Goal: Task Accomplishment & Management: Manage account settings

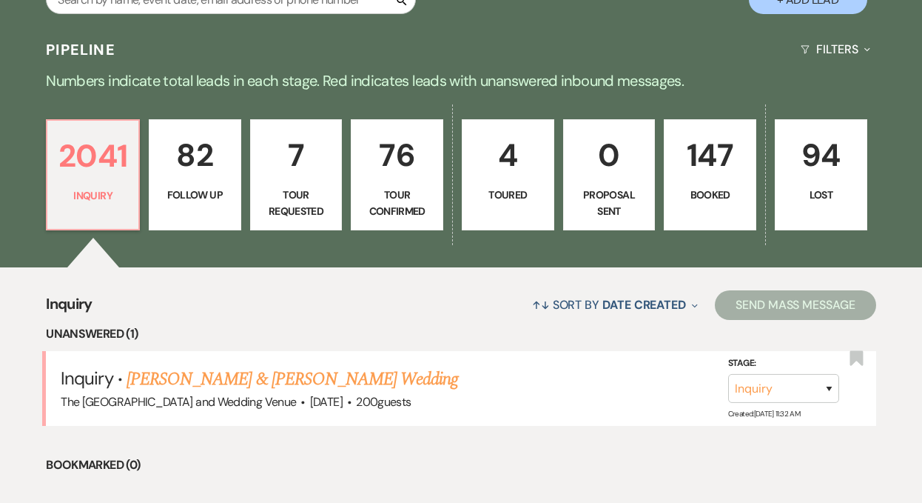
scroll to position [406, 0]
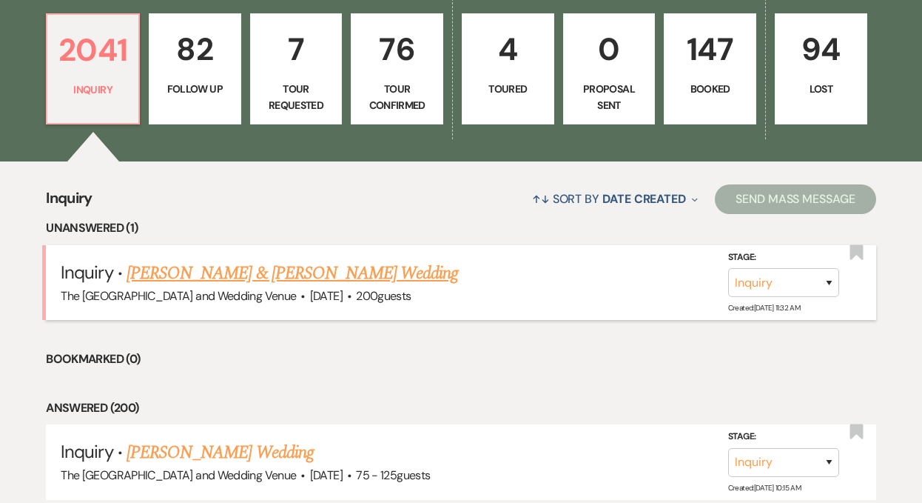
click at [295, 272] on link "[PERSON_NAME] & [PERSON_NAME] Wedding" at bounding box center [293, 273] width 332 height 27
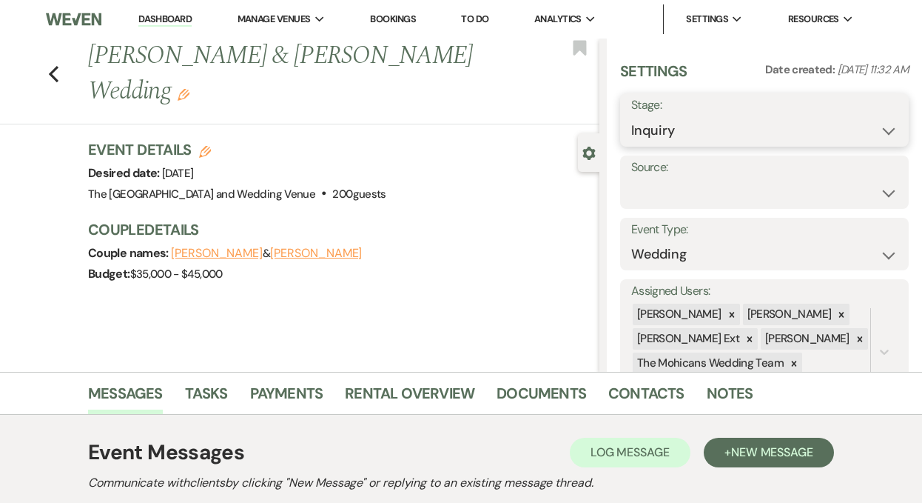
click at [725, 132] on select "Inquiry Follow Up Tour Requested Tour Confirmed Toured Proposal Sent Booked Lost" at bounding box center [764, 130] width 267 height 29
select select "9"
click at [867, 127] on button "Save" at bounding box center [879, 120] width 59 height 30
click at [870, 182] on select "Weven Venue Website Instagram Facebook Pinterest Google The Knot Wedding Wire H…" at bounding box center [764, 192] width 267 height 29
select select "5"
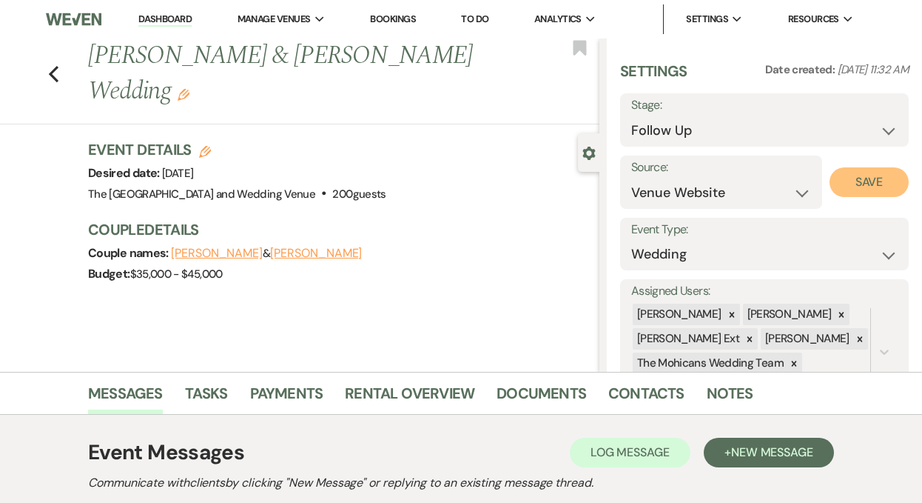
click at [868, 185] on button "Save" at bounding box center [869, 182] width 79 height 30
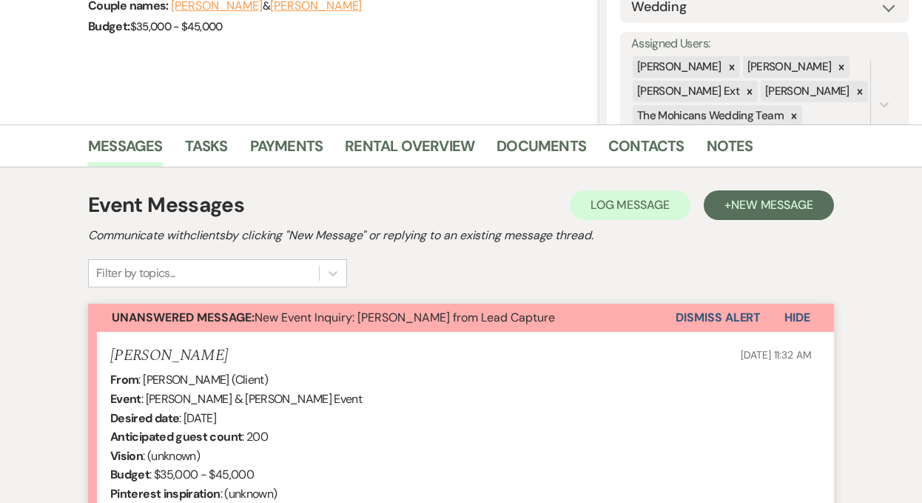
scroll to position [346, 0]
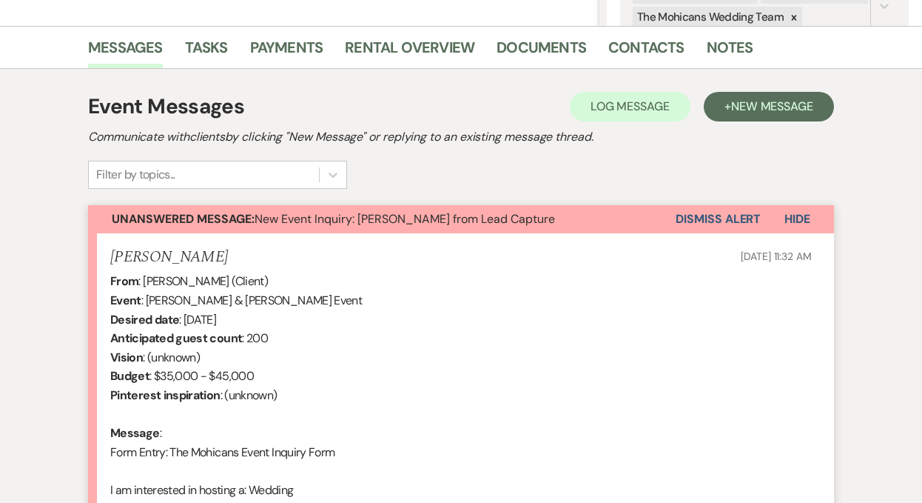
click at [688, 220] on button "Dismiss Alert" at bounding box center [718, 219] width 85 height 28
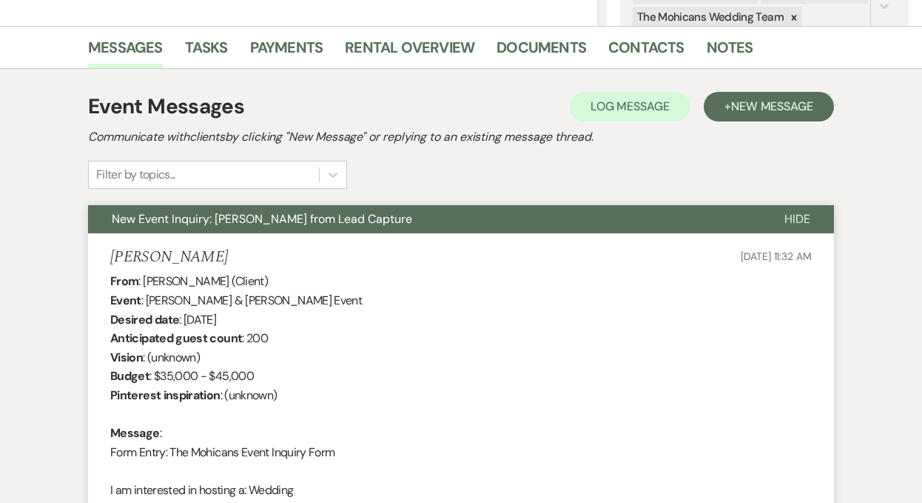
scroll to position [0, 0]
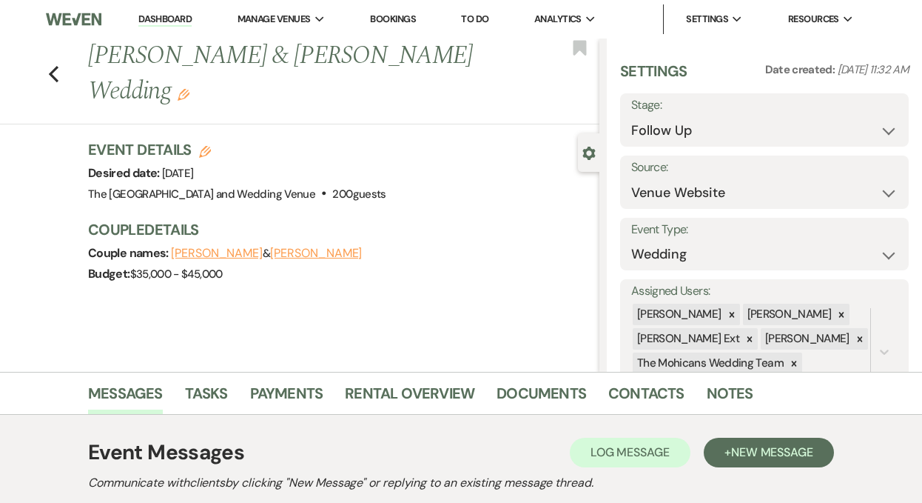
click at [161, 13] on link "Dashboard" at bounding box center [164, 20] width 53 height 14
